Goal: Task Accomplishment & Management: Manage account settings

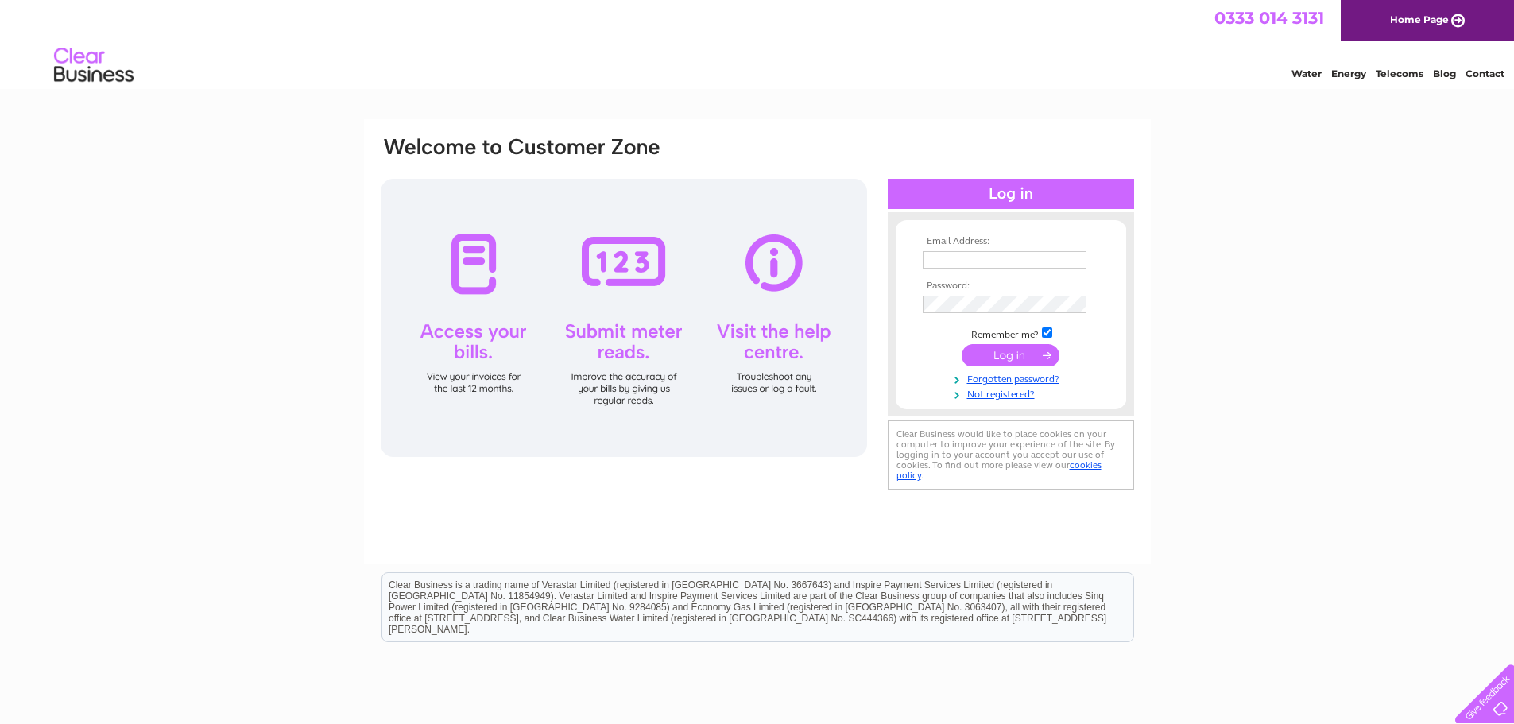
type input "sheffieldkitcheninteriors@gmail.com"
click at [981, 354] on input "submit" at bounding box center [1010, 355] width 98 height 22
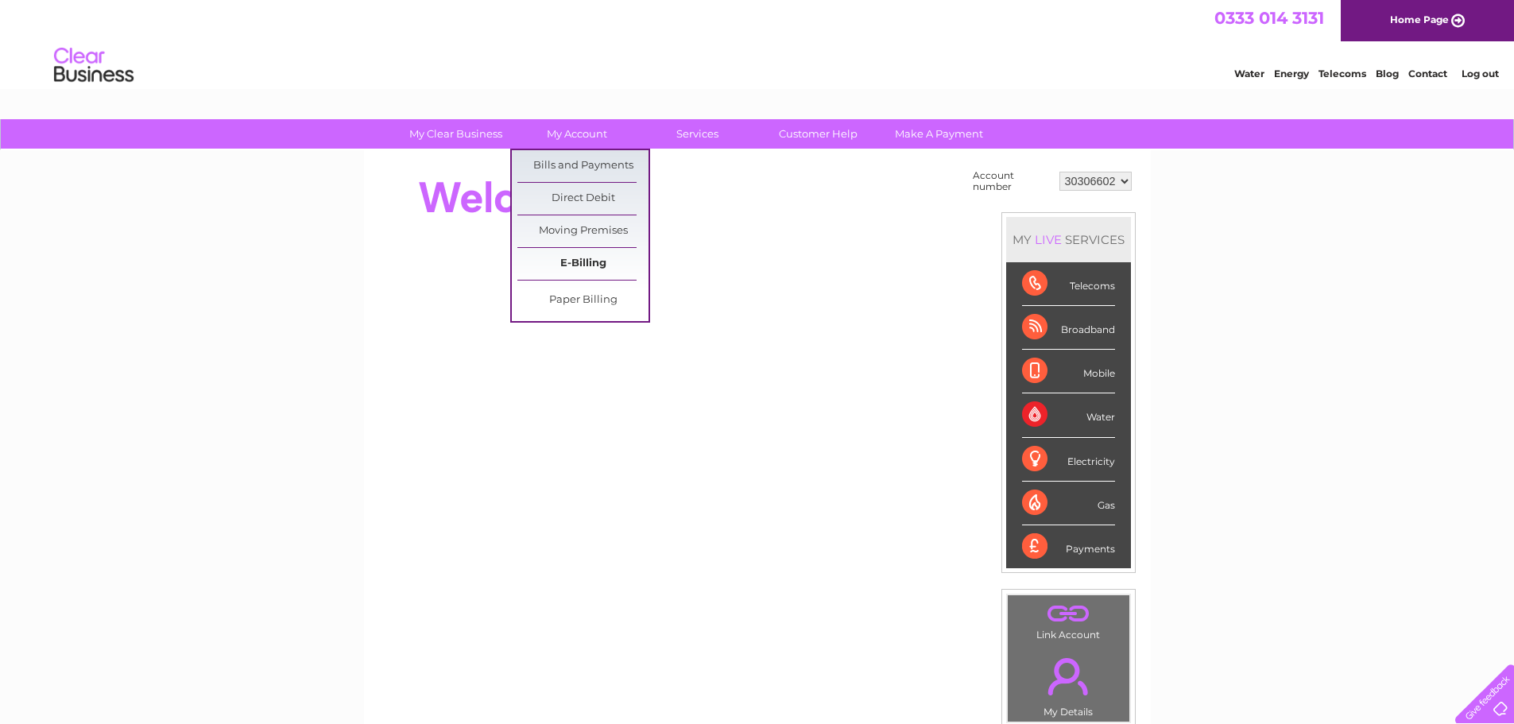
click at [593, 269] on link "E-Billing" at bounding box center [582, 264] width 131 height 32
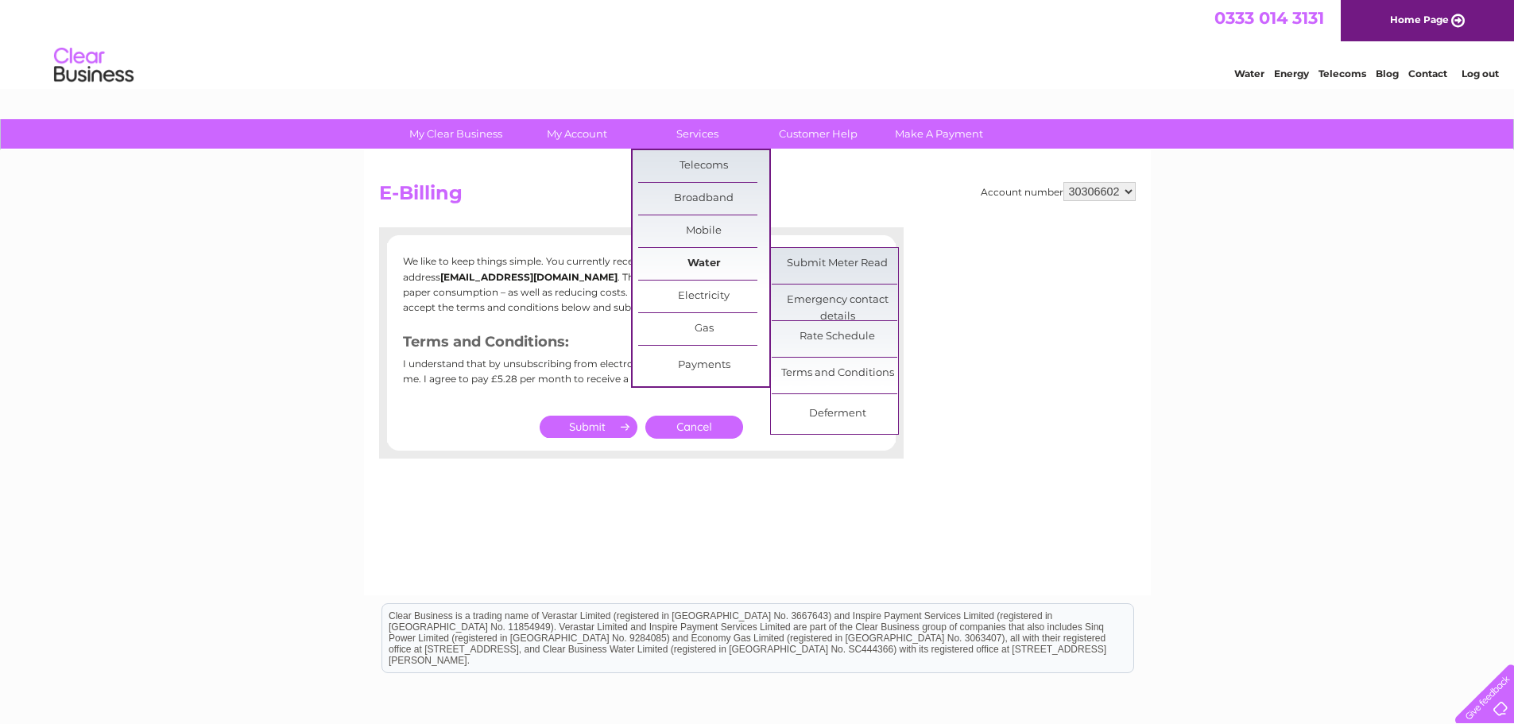
click at [694, 263] on link "Water" at bounding box center [703, 264] width 131 height 32
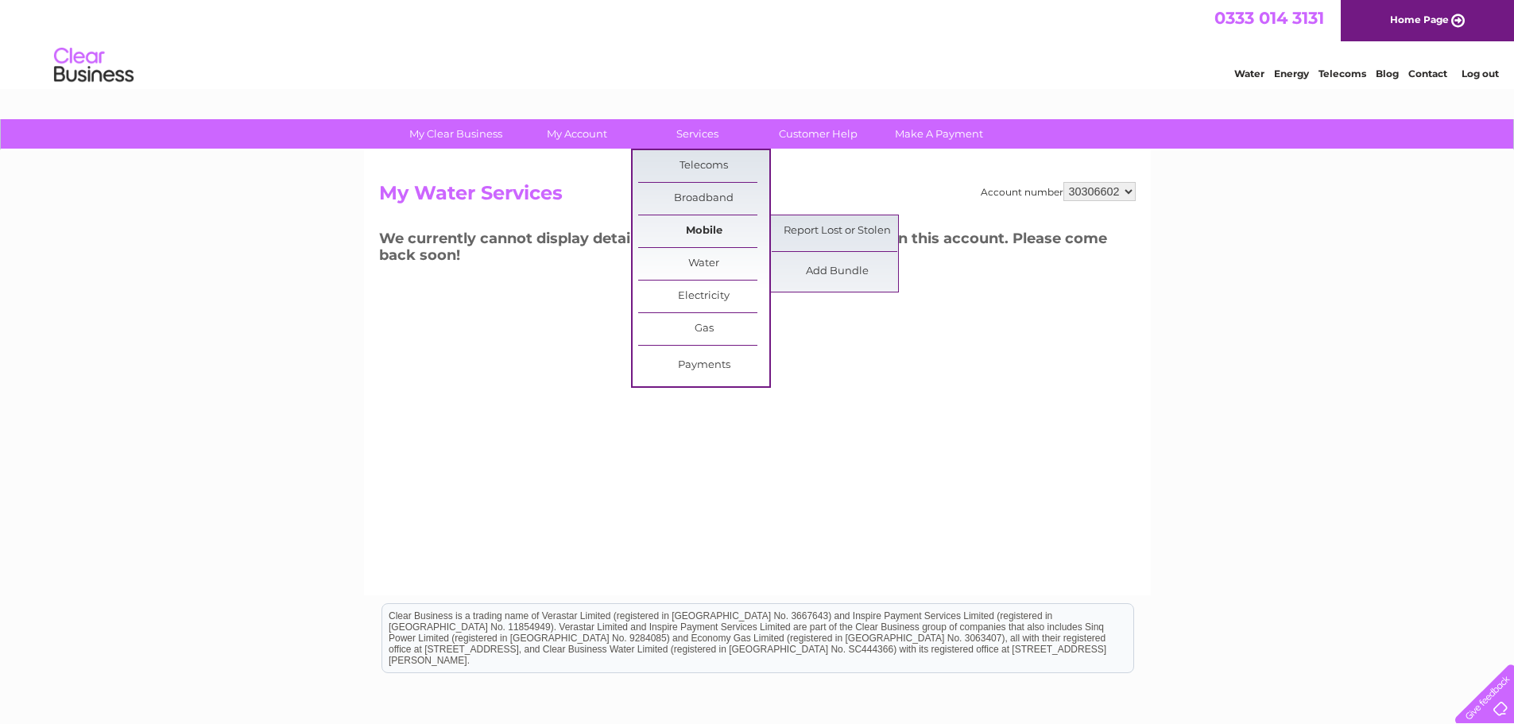
click at [700, 222] on link "Mobile" at bounding box center [703, 231] width 131 height 32
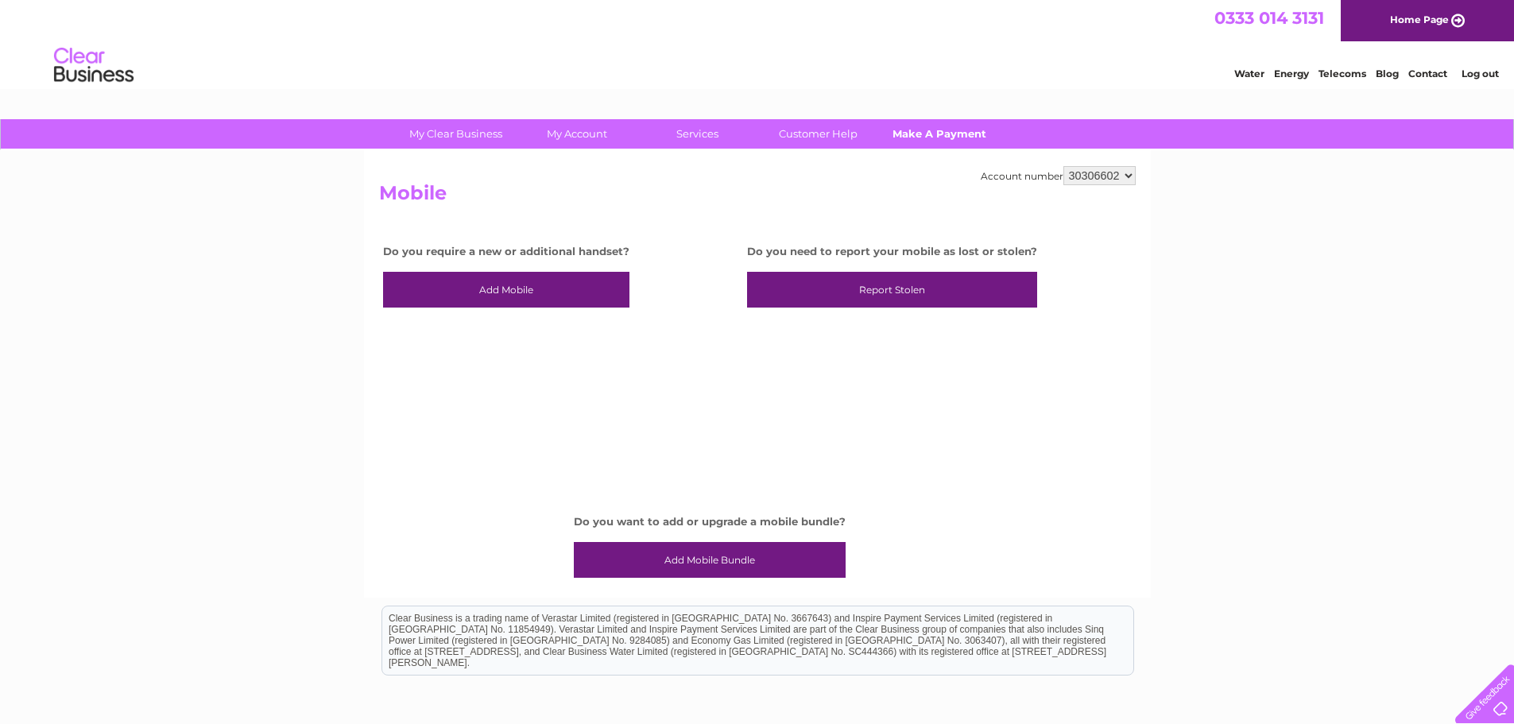
click at [961, 136] on link "Make A Payment" at bounding box center [938, 133] width 131 height 29
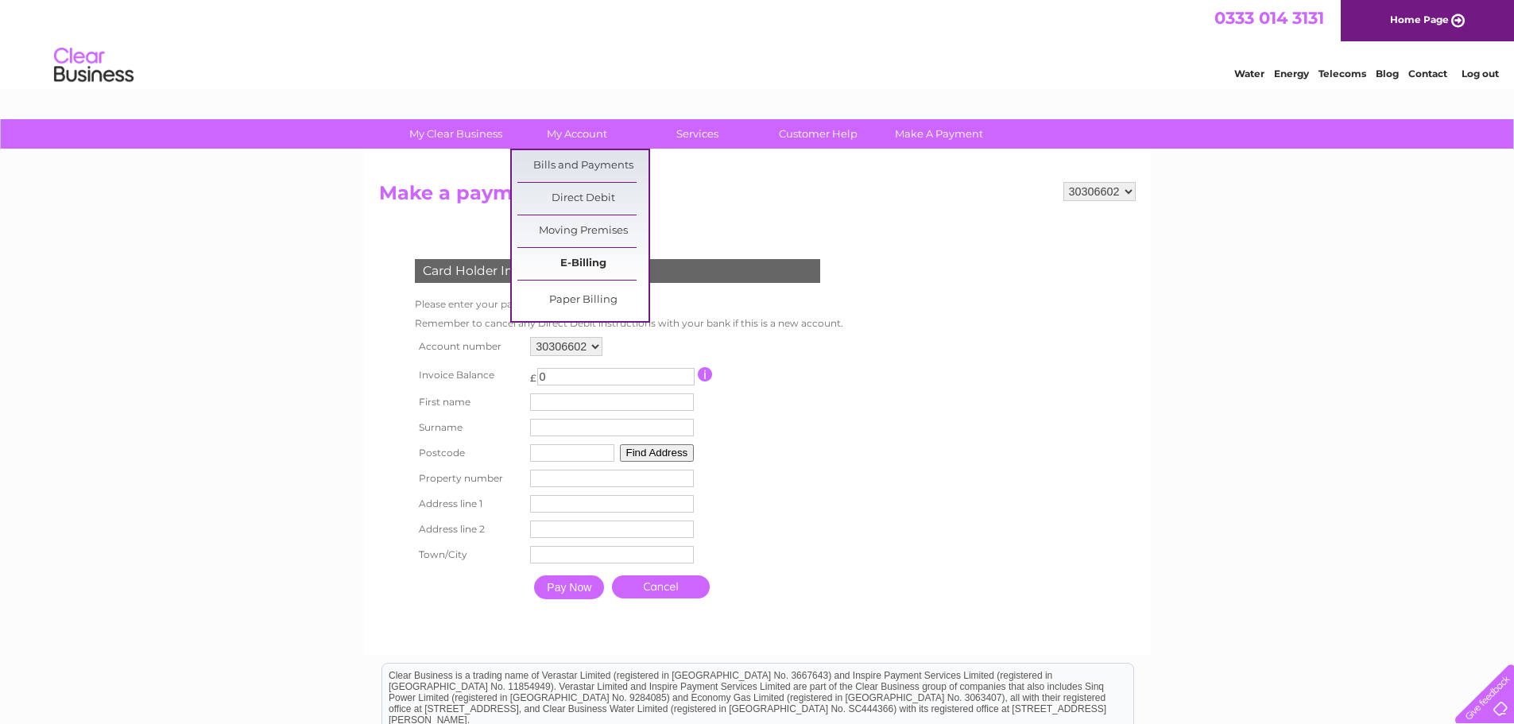
click at [555, 261] on link "E-Billing" at bounding box center [582, 264] width 131 height 32
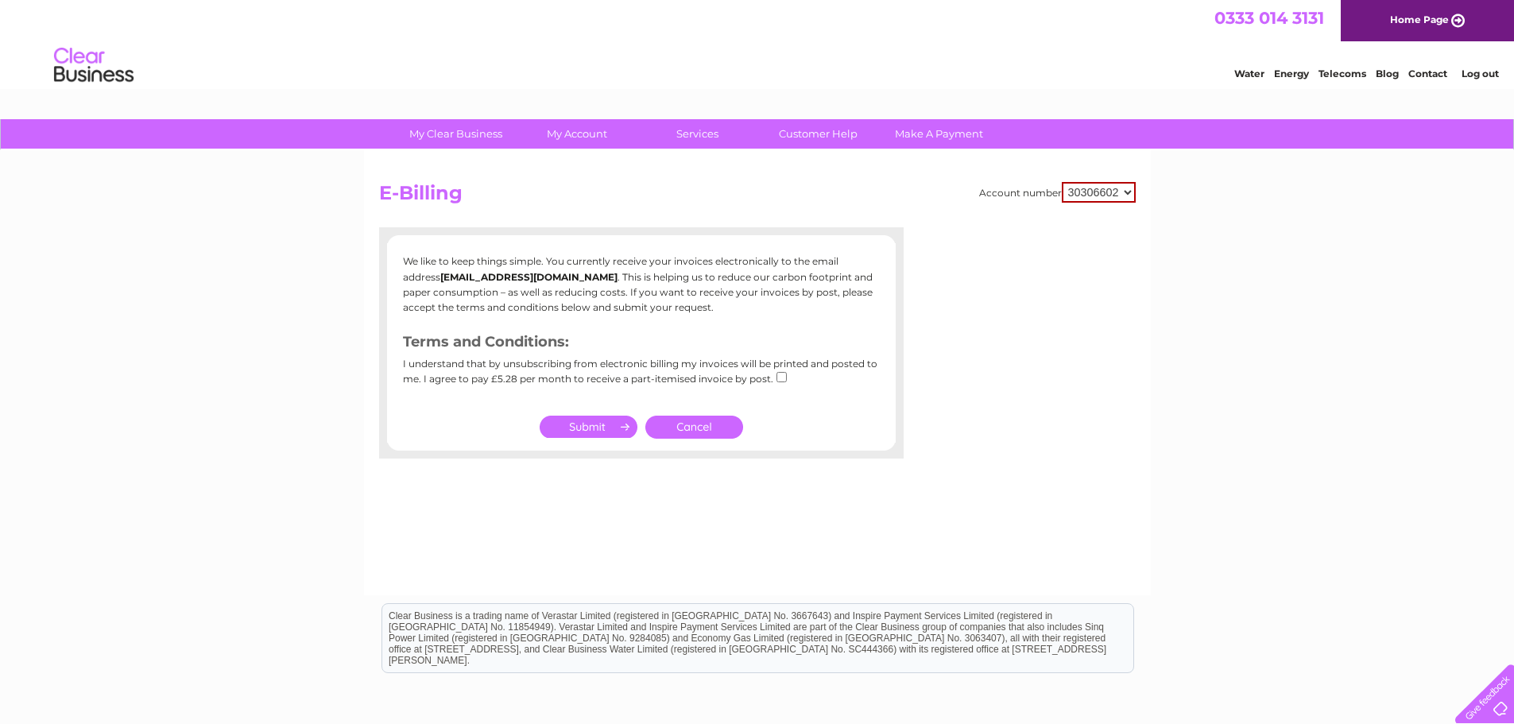
click at [1092, 195] on select "30306602 30306610 30316198" at bounding box center [1099, 192] width 74 height 21
select select "30306610"
click at [1062, 182] on select "30306602 30306610 30316198" at bounding box center [1099, 192] width 74 height 21
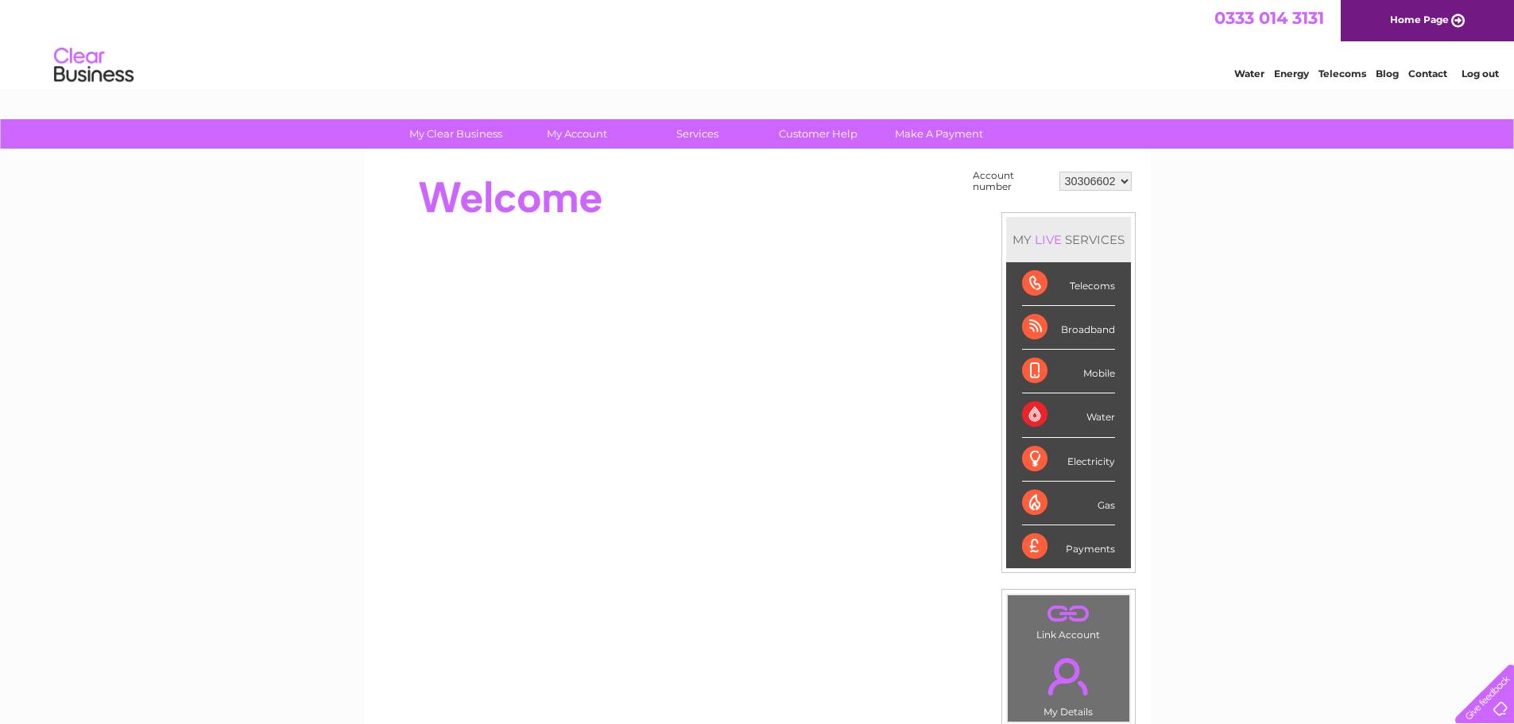
click at [1081, 415] on div "Water" at bounding box center [1068, 415] width 93 height 44
click at [1508, 134] on div "My Clear Business Login Details My Details My Preferences Link Account My Accou…" at bounding box center [757, 134] width 1514 height 31
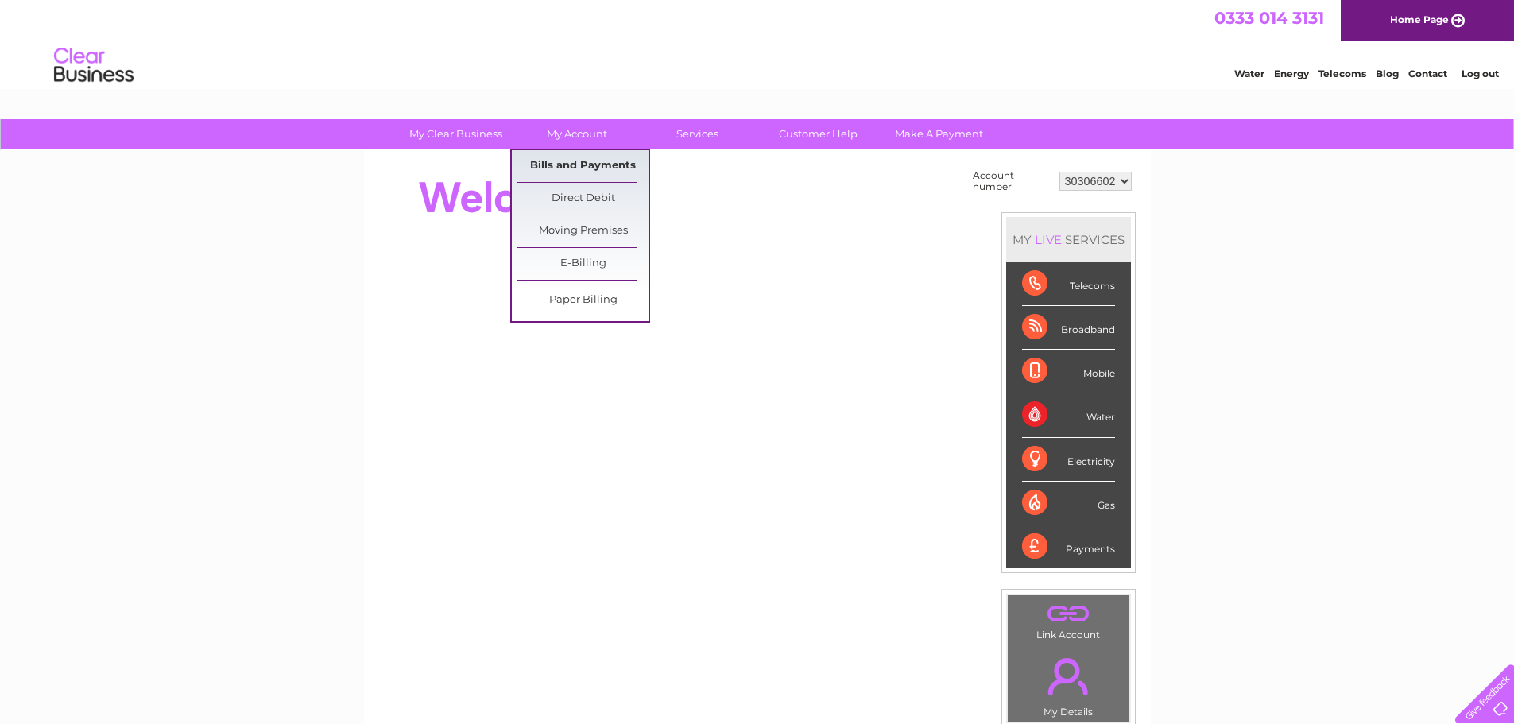
click at [563, 164] on link "Bills and Payments" at bounding box center [582, 166] width 131 height 32
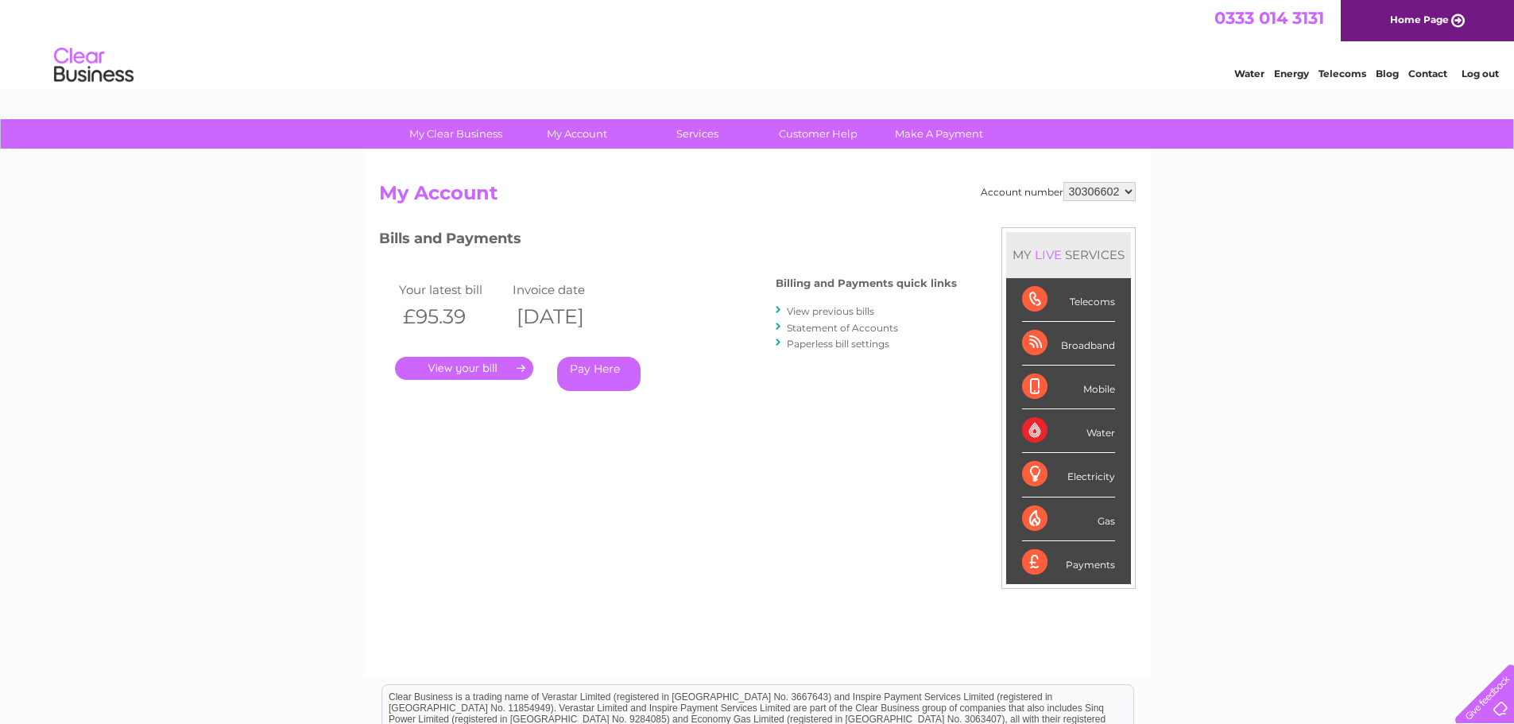
click at [467, 369] on link "." at bounding box center [464, 368] width 138 height 23
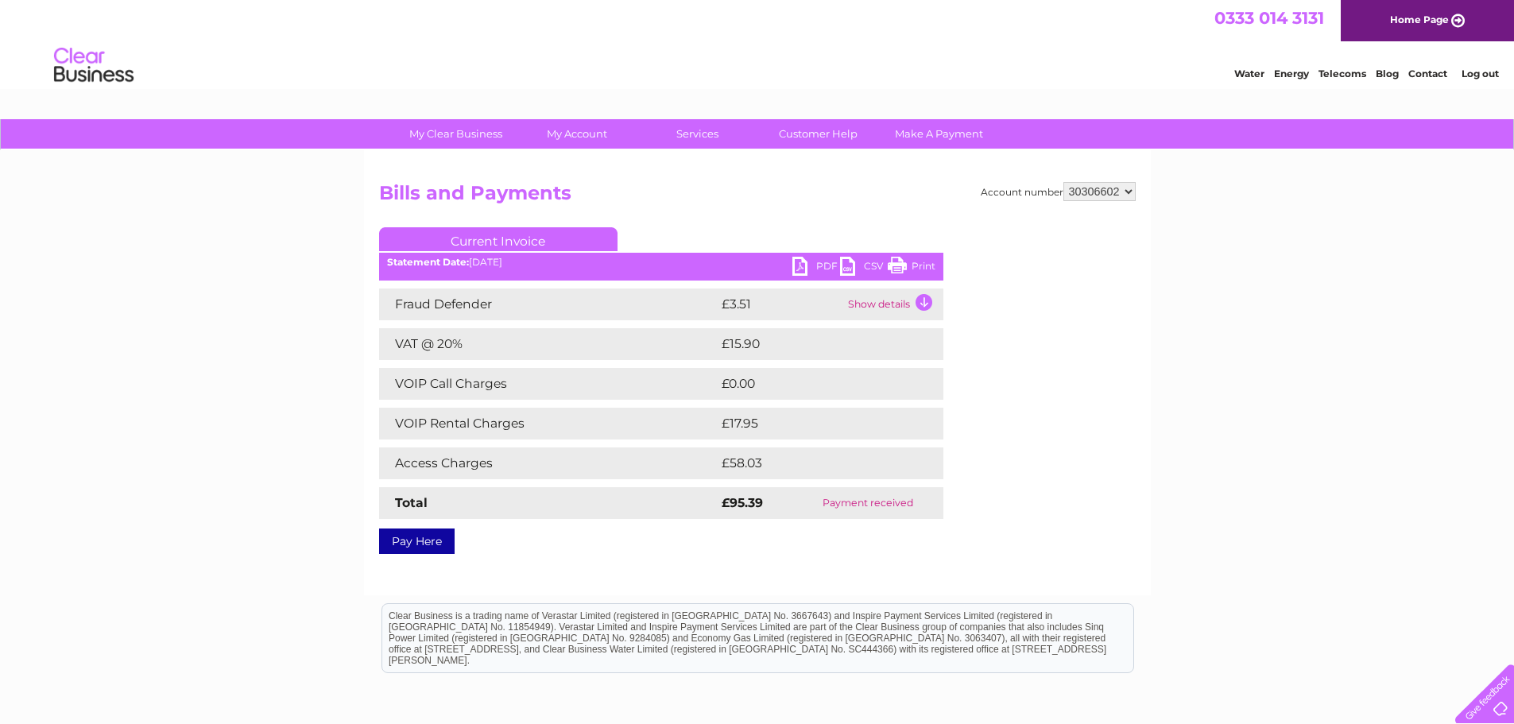
click at [812, 265] on link "PDF" at bounding box center [816, 268] width 48 height 23
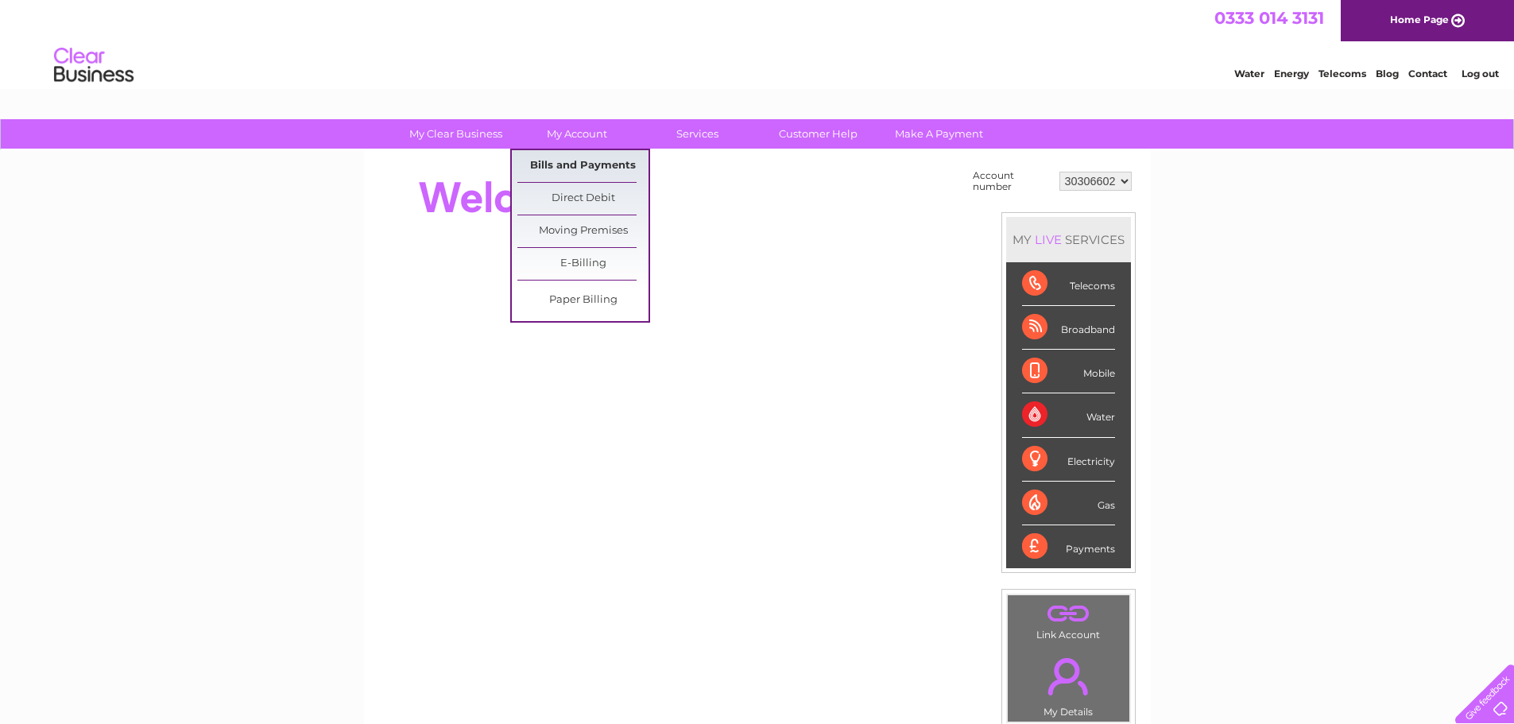
click at [590, 160] on link "Bills and Payments" at bounding box center [582, 166] width 131 height 32
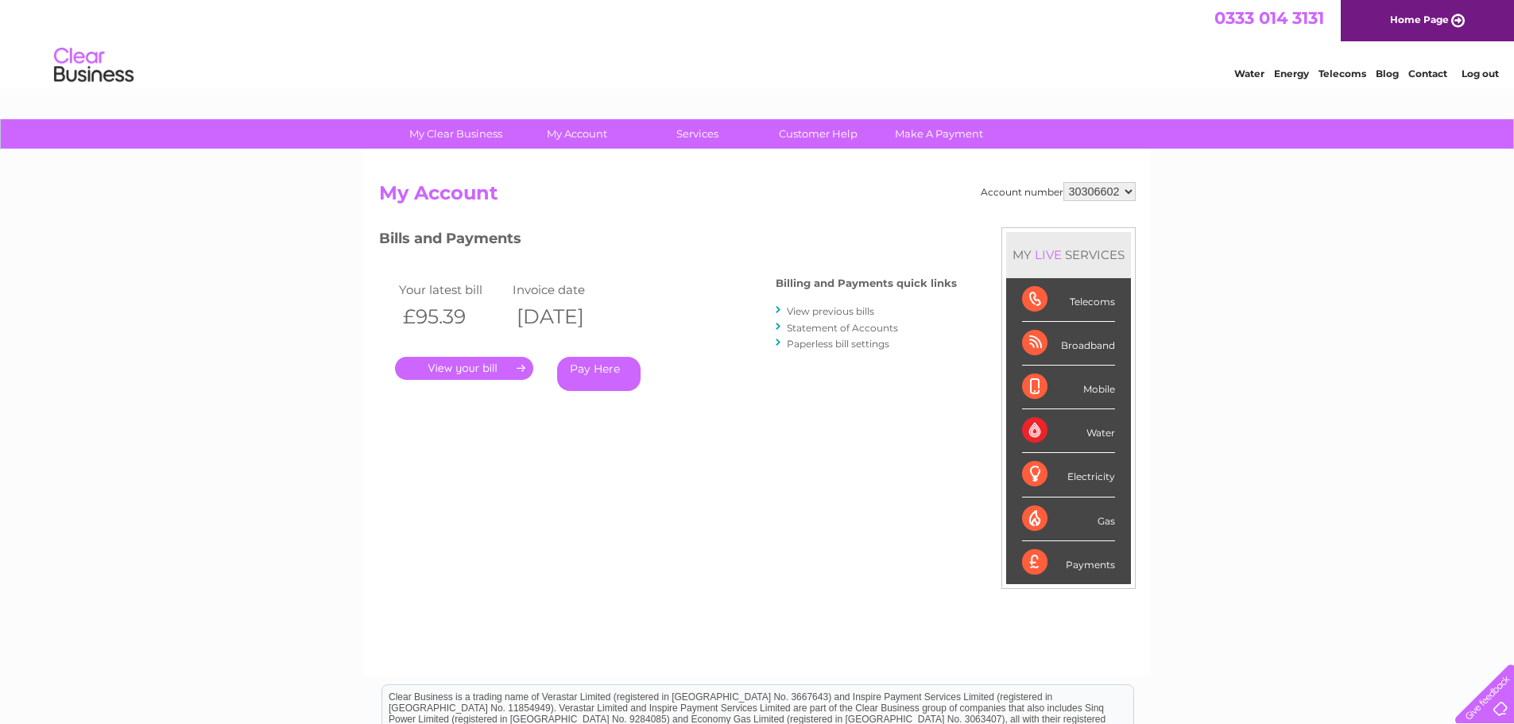
click at [1105, 199] on select "30306602 30306610 30316198" at bounding box center [1099, 191] width 72 height 19
select select "30306610"
click at [1063, 182] on select "30306602 30306610 30316198" at bounding box center [1099, 191] width 72 height 19
click at [1093, 185] on select "30306602 30306610 30316198" at bounding box center [1099, 191] width 72 height 19
select select "30316198"
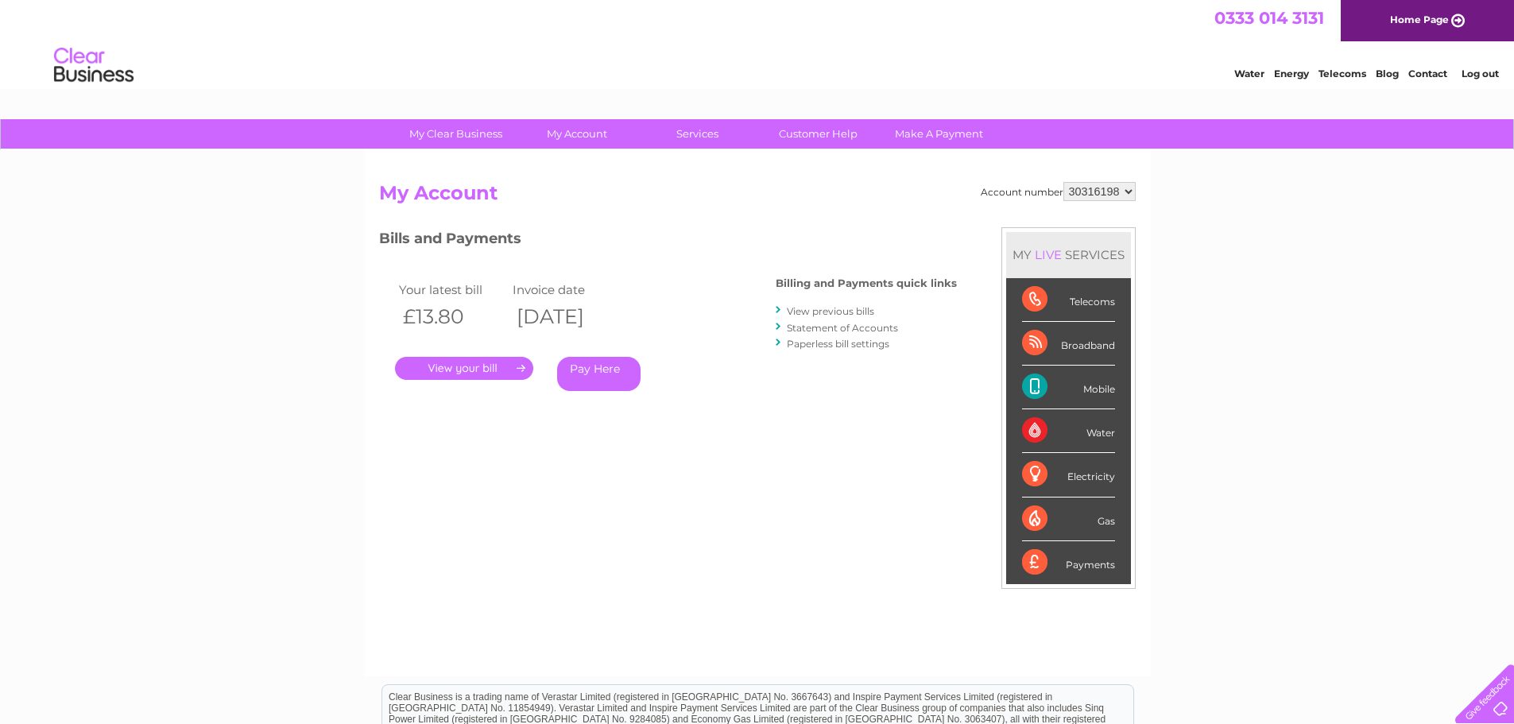
click at [1063, 182] on select "30306602 30306610 30316198" at bounding box center [1099, 191] width 72 height 19
click at [455, 370] on link "." at bounding box center [464, 368] width 138 height 23
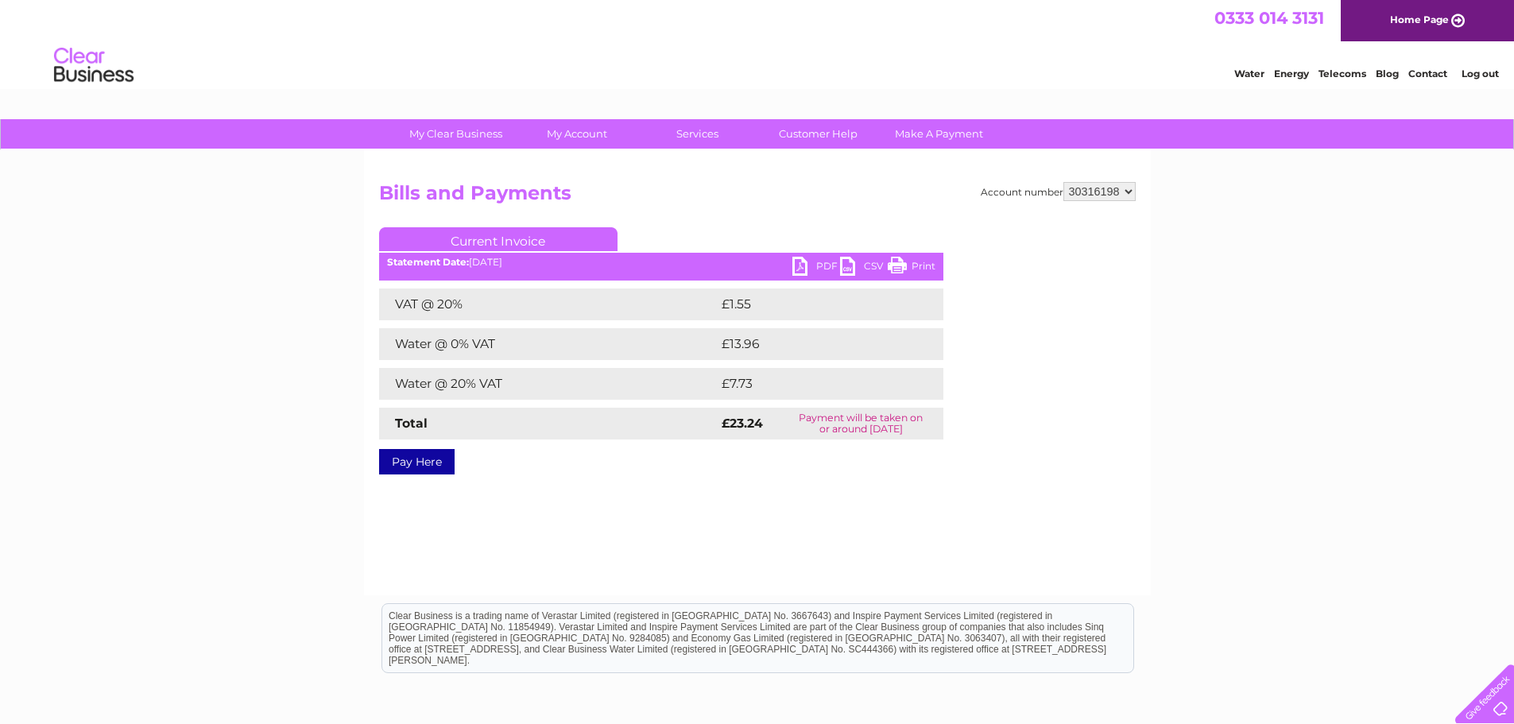
click at [807, 264] on link "PDF" at bounding box center [816, 268] width 48 height 23
click at [1117, 188] on select "30306602 30306610 30316198" at bounding box center [1099, 191] width 72 height 19
select select "30306610"
click at [1063, 182] on select "30306602 30306610 30316198" at bounding box center [1099, 191] width 72 height 19
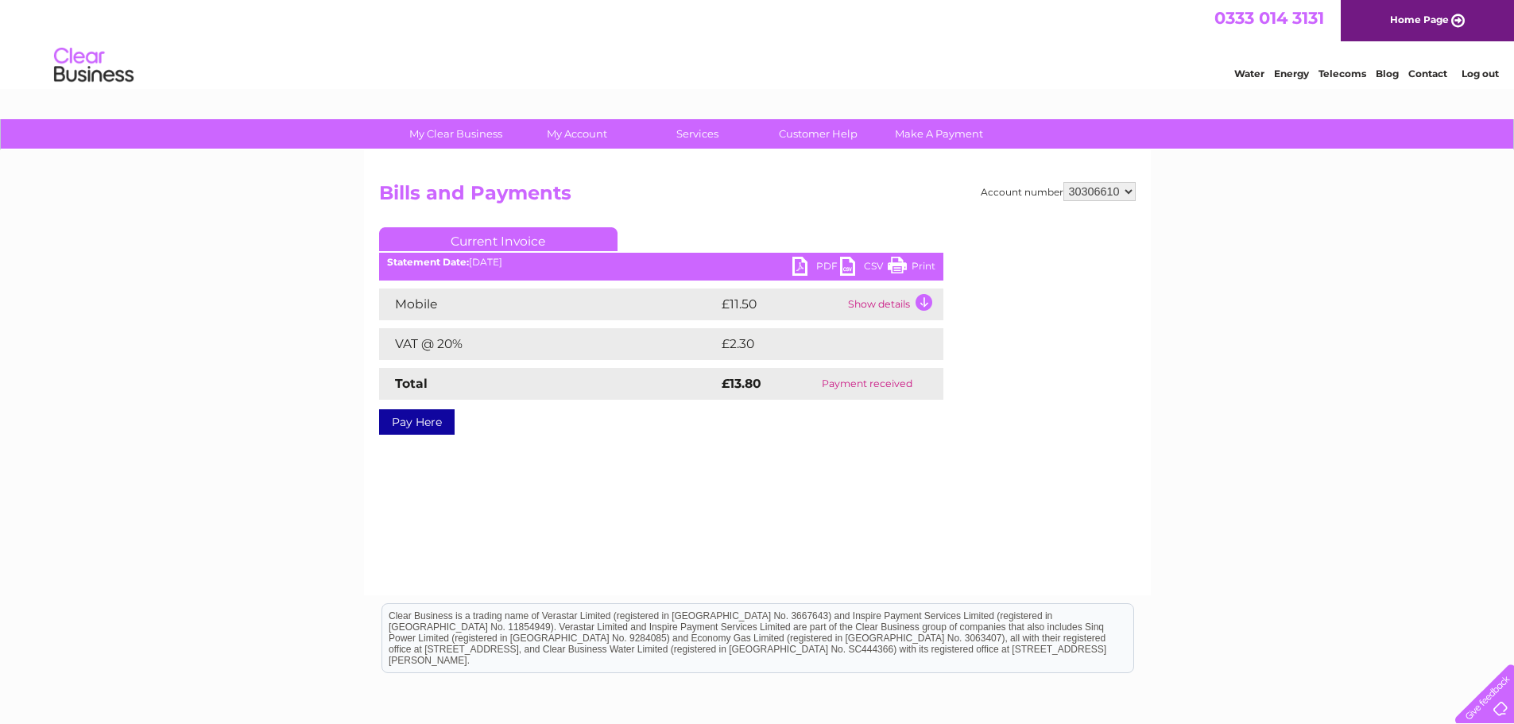
click at [812, 268] on link "PDF" at bounding box center [816, 268] width 48 height 23
